Goal: Navigation & Orientation: Find specific page/section

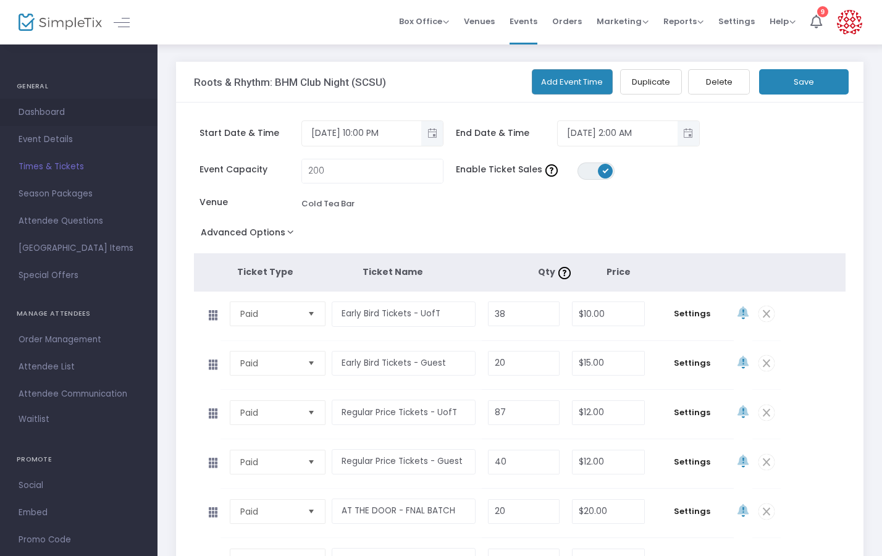
click at [44, 112] on span "Dashboard" at bounding box center [79, 112] width 120 height 16
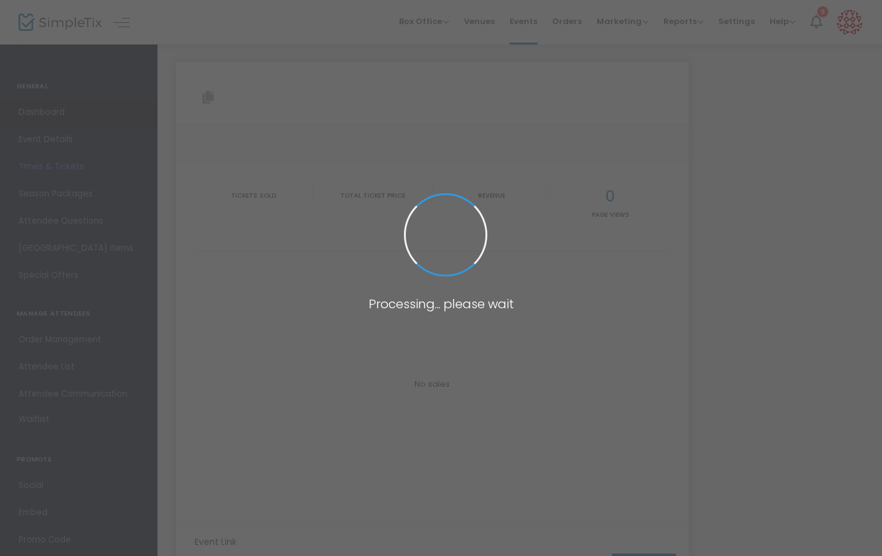
type input "[URL][DOMAIN_NAME]"
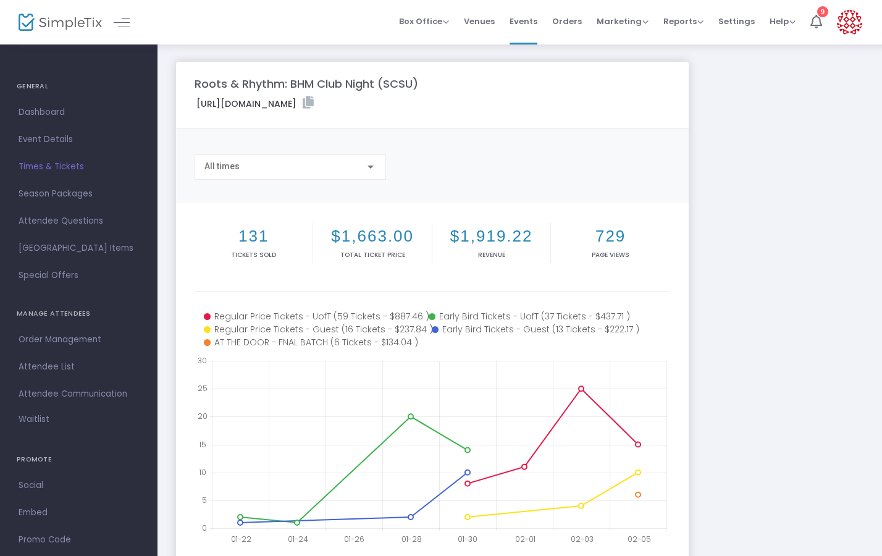
click at [65, 23] on img at bounding box center [60, 23] width 83 height 18
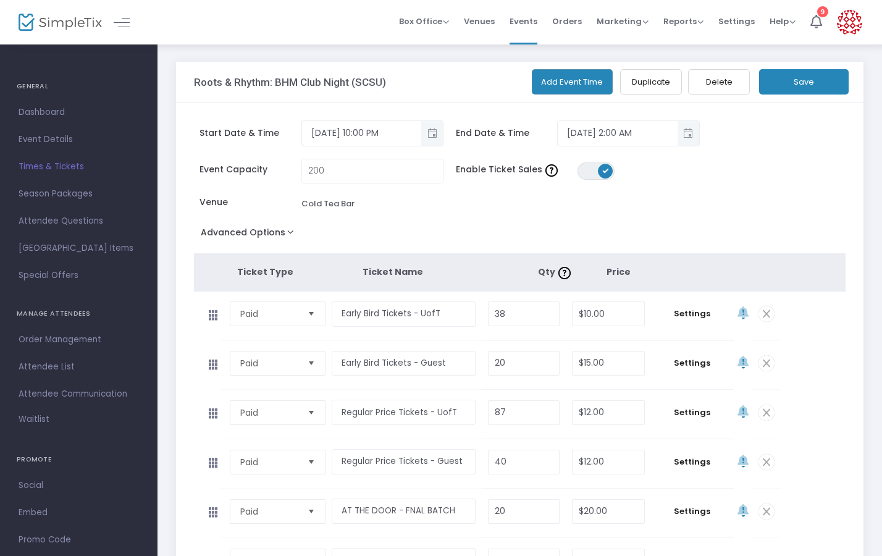
click at [38, 29] on img at bounding box center [60, 23] width 83 height 18
